Goal: Transaction & Acquisition: Purchase product/service

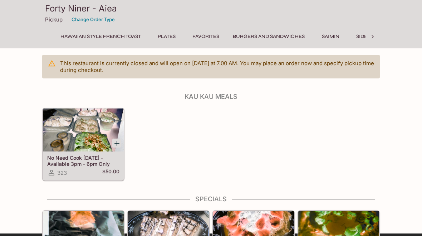
scroll to position [0, 328]
click at [354, 34] on button "Side Oders" at bounding box center [345, 36] width 37 height 10
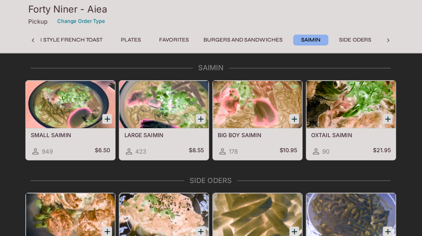
scroll to position [1892, 0]
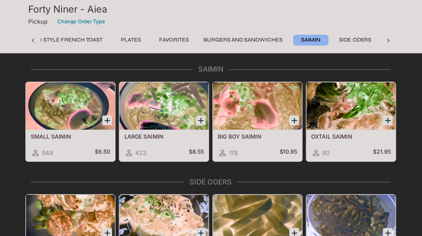
click at [161, 37] on button "Favorites" at bounding box center [177, 36] width 35 height 10
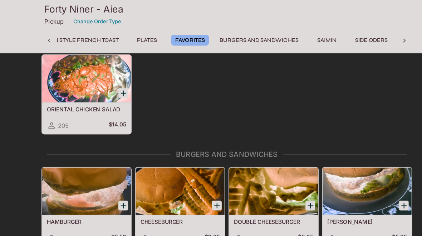
scroll to position [1458, 0]
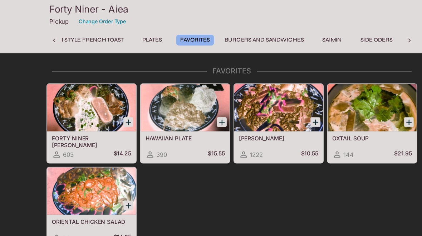
click at [143, 33] on button "Plates" at bounding box center [138, 36] width 32 height 10
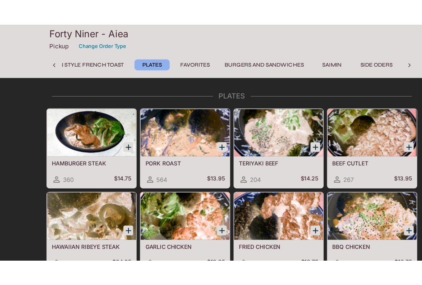
scroll to position [1217, 0]
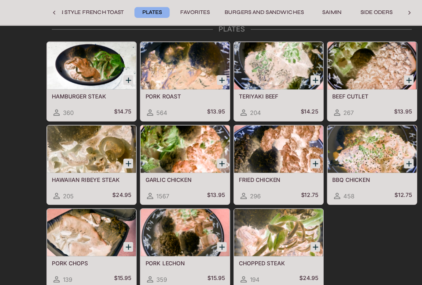
click at [44, 31] on div at bounding box center [49, 36] width 14 height 11
click at [51, 33] on icon at bounding box center [49, 36] width 7 height 7
click at [170, 31] on button "Breakfast" at bounding box center [169, 36] width 36 height 10
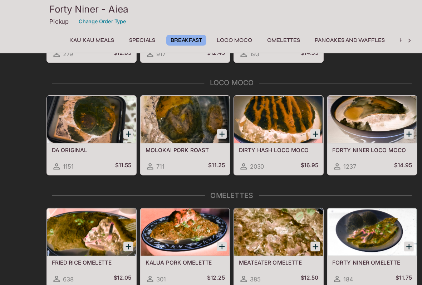
scroll to position [390, 0]
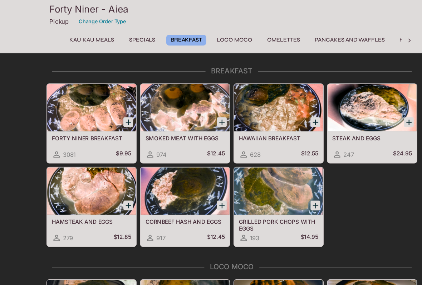
click at [128, 35] on button "Specials" at bounding box center [129, 36] width 32 height 10
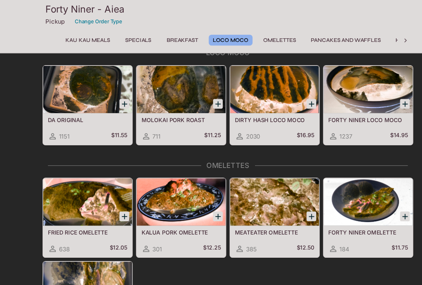
scroll to position [584, 0]
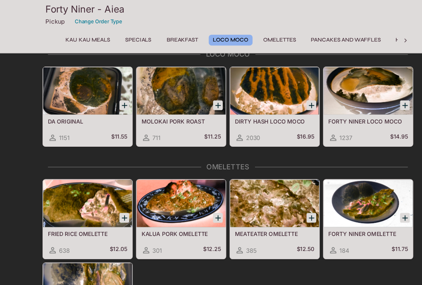
click at [257, 86] on div at bounding box center [253, 82] width 81 height 43
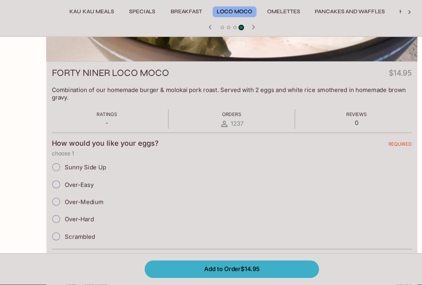
scroll to position [76, 0]
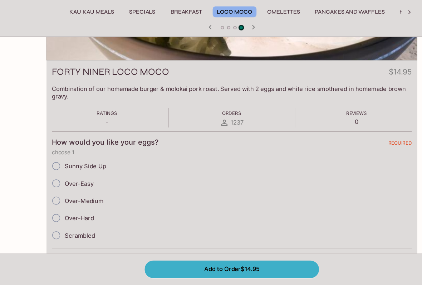
click at [296, 46] on div at bounding box center [210, 51] width 343 height 11
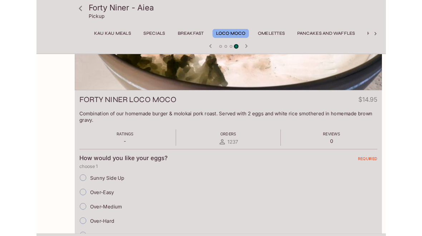
scroll to position [0, 0]
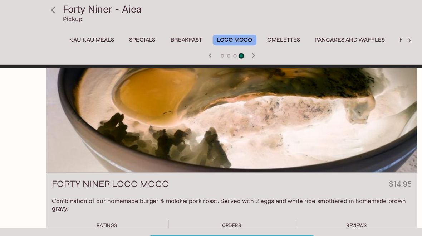
click at [313, 34] on button "Pancakes and Waffles" at bounding box center [317, 36] width 71 height 10
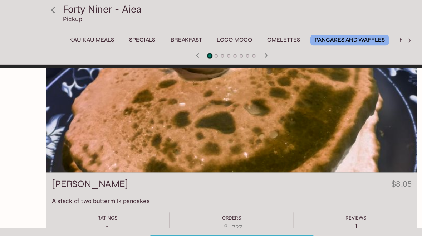
click at [304, 141] on div at bounding box center [210, 109] width 337 height 95
